Goal: Task Accomplishment & Management: Complete application form

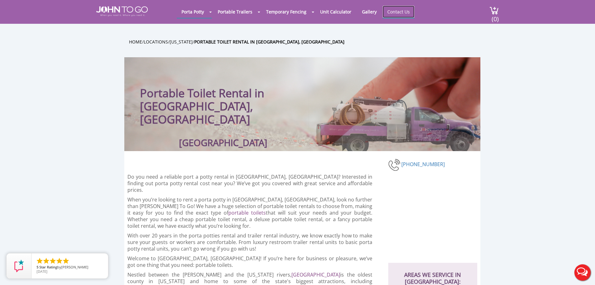
click at [391, 6] on link "Contact Us" at bounding box center [399, 12] width 32 height 12
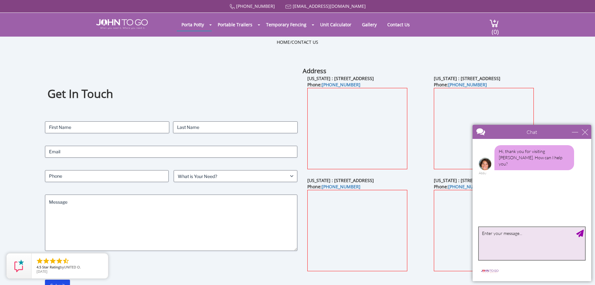
click at [517, 232] on textarea "type your message" at bounding box center [532, 243] width 106 height 33
type textarea "o"
type textarea "single port a [PERSON_NAME] for [DATE] in [GEOGRAPHIC_DATA], [GEOGRAPHIC_DATA]"
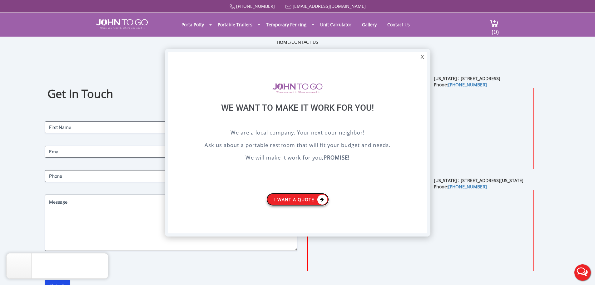
click at [305, 200] on link "I want a Quote" at bounding box center [298, 199] width 62 height 13
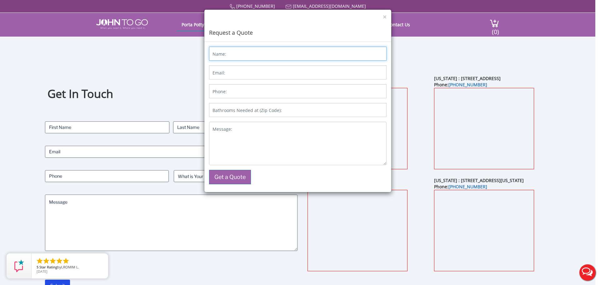
click at [237, 55] on input "Name:" at bounding box center [297, 54] width 177 height 14
type input "[PERSON_NAME]"
click at [231, 74] on input "Email:" at bounding box center [297, 72] width 177 height 14
type input "[EMAIL_ADDRESS][DOMAIN_NAME]"
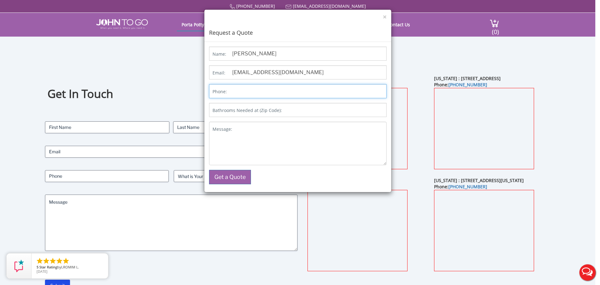
click at [240, 90] on input "Phone:" at bounding box center [297, 91] width 177 height 14
type input "8452483821"
click at [272, 106] on input "Bathrooms Needed at (Zip Code):" at bounding box center [297, 110] width 177 height 14
type input "18428"
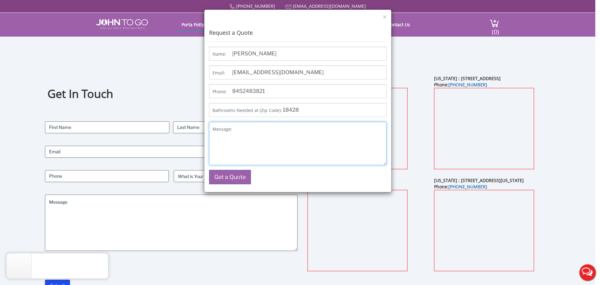
click at [294, 129] on textarea "Message:" at bounding box center [297, 143] width 177 height 43
type textarea "small family party in [GEOGRAPHIC_DATA], [GEOGRAPHIC_DATA] [DATE][DATE]"
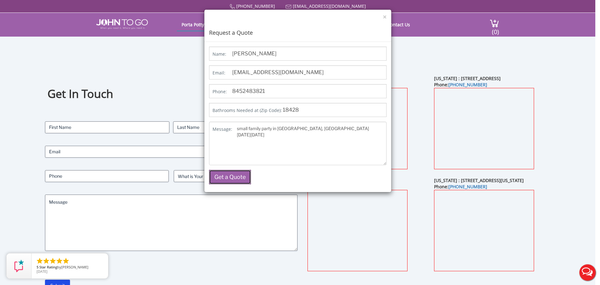
click at [232, 172] on button "Get a Quote" at bounding box center [230, 177] width 42 height 14
